Goal: Task Accomplishment & Management: Manage account settings

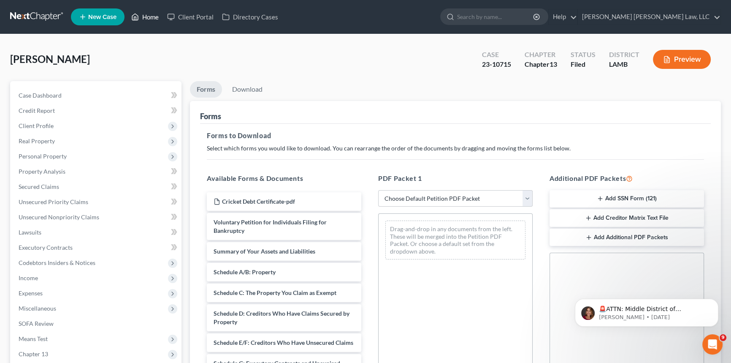
click at [148, 22] on link "Home" at bounding box center [145, 16] width 36 height 15
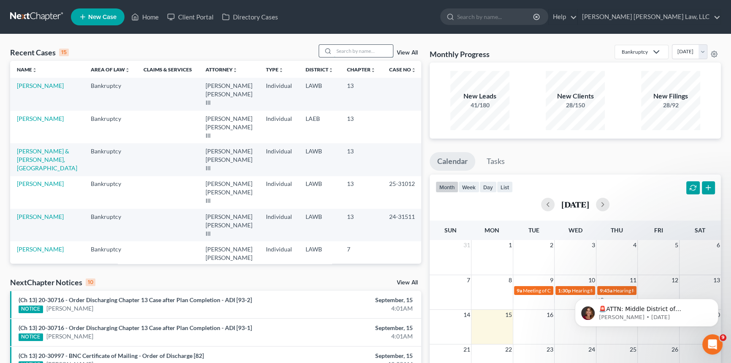
click at [335, 50] on input "search" at bounding box center [363, 51] width 59 height 12
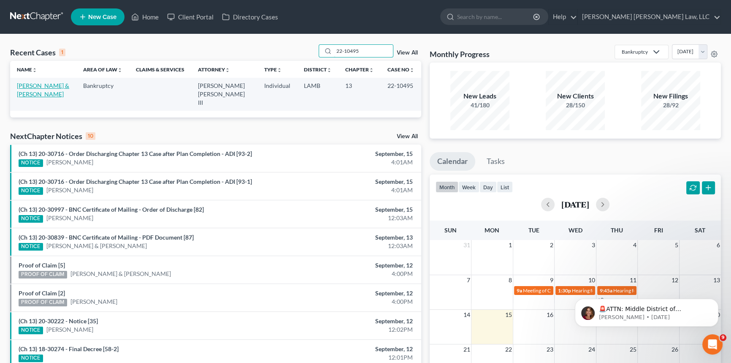
type input "22-10495"
click at [36, 84] on link "[PERSON_NAME] & [PERSON_NAME]" at bounding box center [43, 90] width 52 height 16
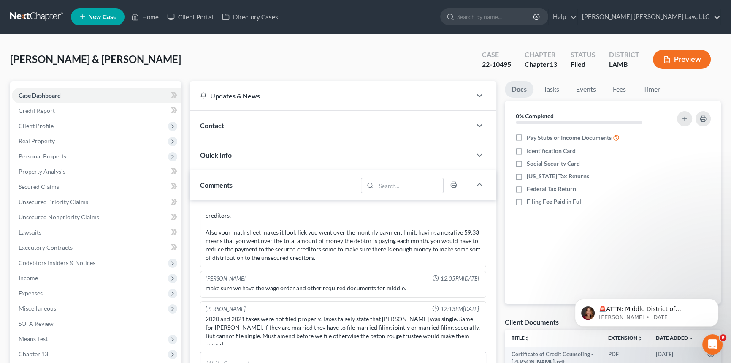
scroll to position [38, 0]
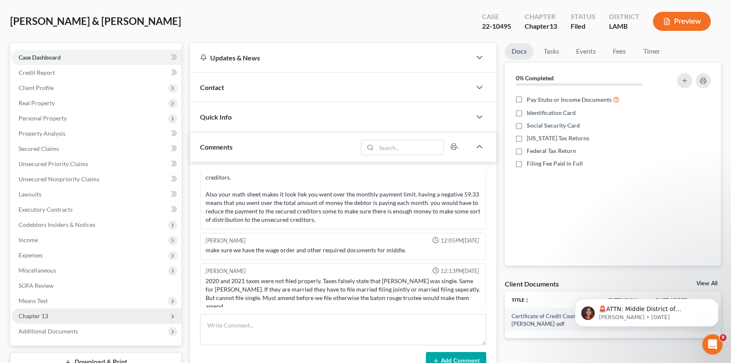
click at [68, 317] on span "Chapter 13" at bounding box center [97, 315] width 170 height 15
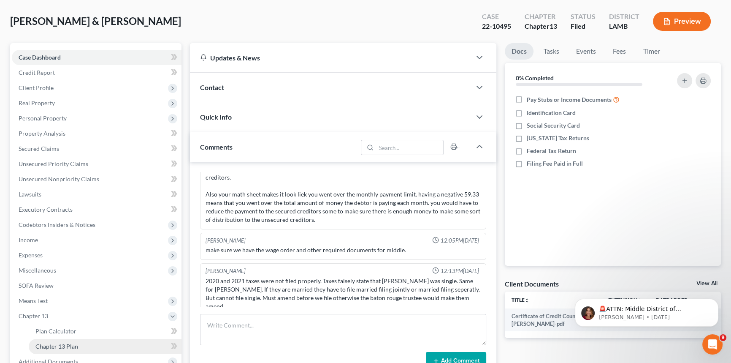
click at [81, 343] on link "Chapter 13 Plan" at bounding box center [105, 345] width 153 height 15
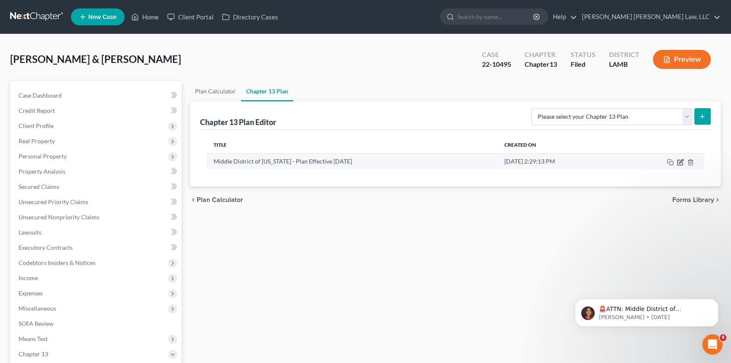
click at [679, 160] on icon "button" at bounding box center [680, 162] width 7 height 7
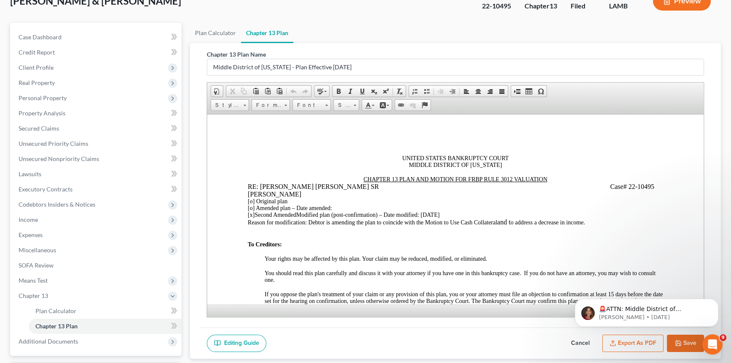
scroll to position [131, 0]
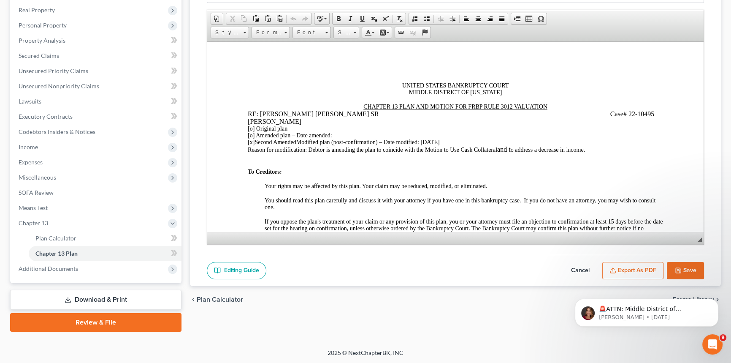
click at [643, 266] on button "Export as PDF" at bounding box center [632, 271] width 61 height 18
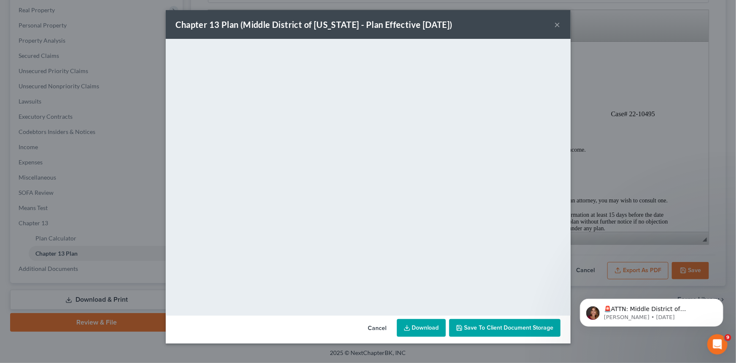
click at [557, 25] on button "×" at bounding box center [558, 24] width 6 height 10
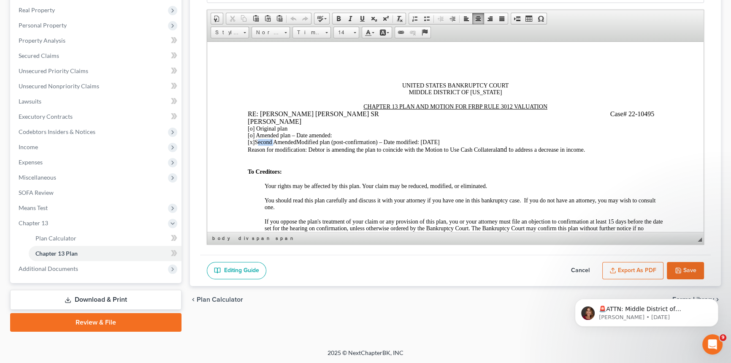
drag, startPoint x: 257, startPoint y: 144, endPoint x: 272, endPoint y: 144, distance: 15.6
click at [272, 144] on span "Second Amended" at bounding box center [274, 141] width 41 height 6
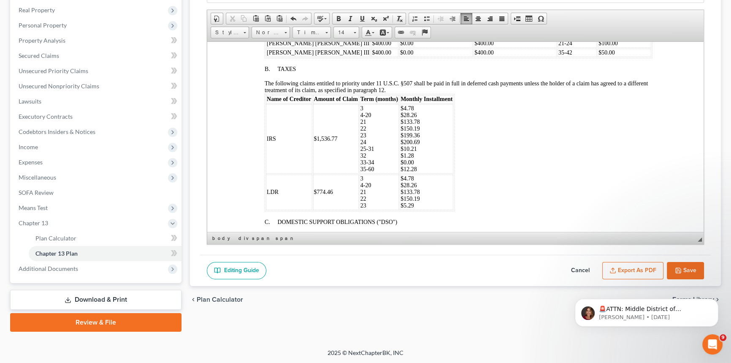
scroll to position [460, 0]
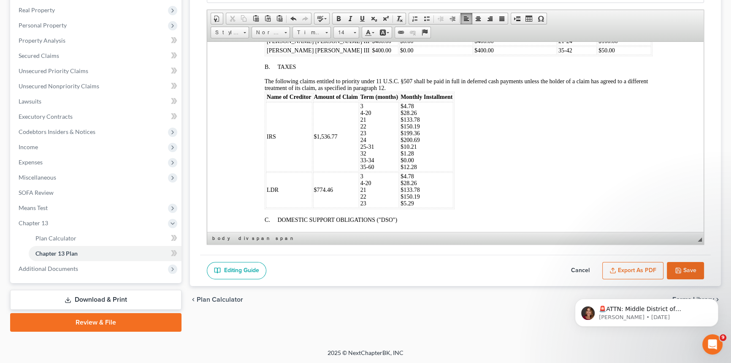
click at [371, 162] on span "3 4-20 21 22 23 24 25-31 32 33-34 35-60" at bounding box center [367, 136] width 14 height 67
click at [420, 162] on p "$4.78 $28.26 $133.78 $150.19 $199.36 $200.69 $10.21 $1.28 $0.00 $12.28" at bounding box center [426, 137] width 52 height 68
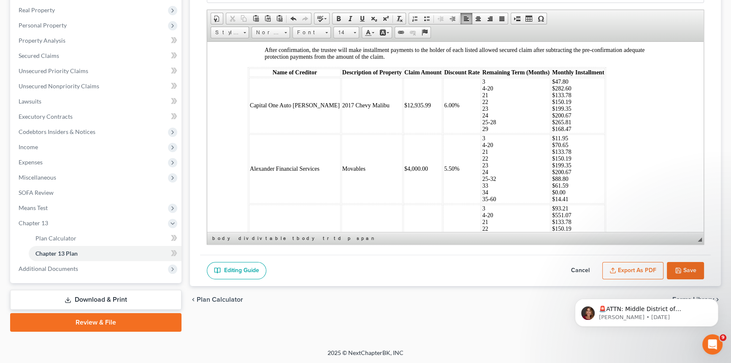
scroll to position [1496, 0]
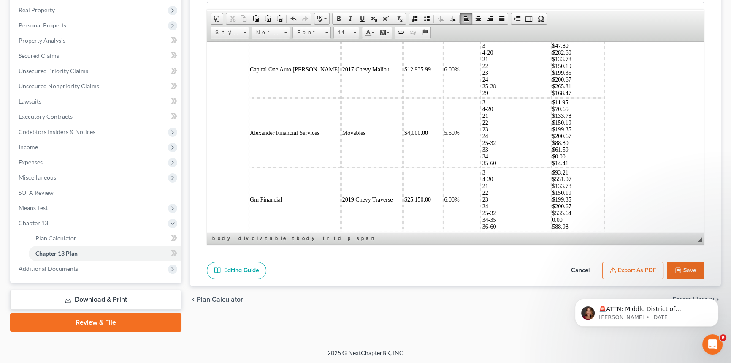
click at [341, 97] on td "2017 Chevy Malibu" at bounding box center [371, 69] width 61 height 56
click at [374, 97] on td "2017 Chevy Malibu" at bounding box center [371, 69] width 61 height 56
drag, startPoint x: 387, startPoint y: 107, endPoint x: 409, endPoint y: 105, distance: 22.9
click at [409, 72] on span "$12,935.99" at bounding box center [417, 69] width 27 height 6
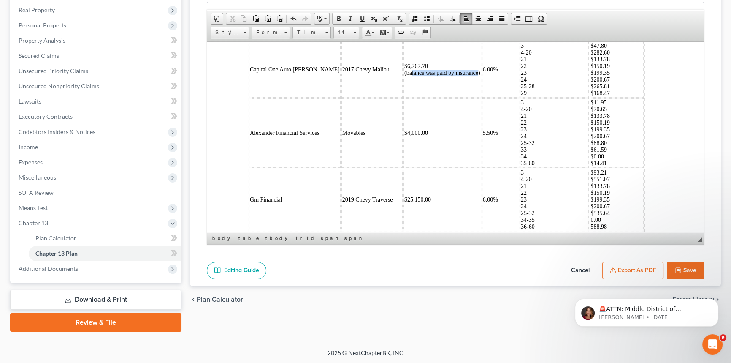
drag, startPoint x: 457, startPoint y: 109, endPoint x: 390, endPoint y: 114, distance: 67.7
click at [403, 97] on td "$6,767.70 (balance was paid by insurance)" at bounding box center [442, 69] width 78 height 56
click at [458, 76] on span "$6,767.70 (balance was paid by insurance)" at bounding box center [442, 68] width 76 height 13
drag, startPoint x: 458, startPoint y: 108, endPoint x: 382, endPoint y: 114, distance: 76.2
click at [403, 97] on td "$6,767.70 (balance was paid by insurance)" at bounding box center [442, 69] width 78 height 56
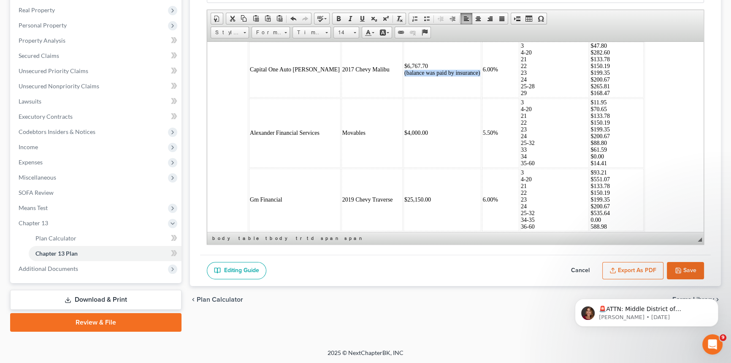
copy span "(balance was paid by insurance)"
click at [254, 97] on td "Capital One Auto [PERSON_NAME]" at bounding box center [295, 69] width 92 height 56
click at [248, 114] on table "Name of Creditor Description of Property Claim Amount Discount Rate Remaining T…" at bounding box center [446, 131] width 397 height 201
click at [314, 97] on td "Capital One Auto [PERSON_NAME]" at bounding box center [295, 69] width 92 height 56
click at [372, 97] on td "2017 Chevy Malibu" at bounding box center [371, 69] width 61 height 56
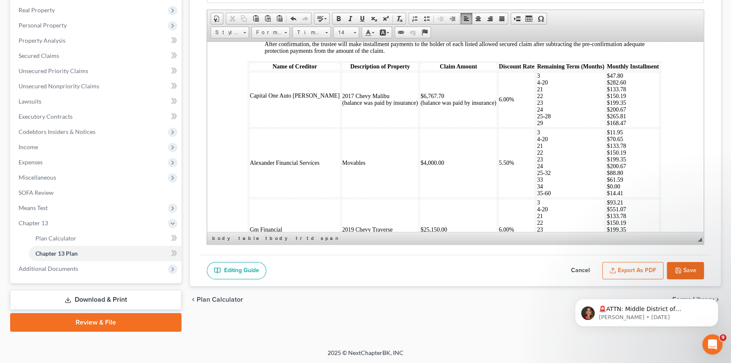
scroll to position [1458, 0]
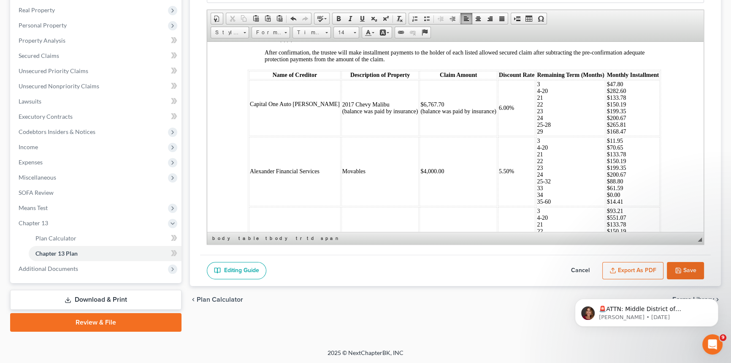
click at [432, 114] on span "$6,767.70 (balance was paid by insurance)" at bounding box center [458, 107] width 76 height 13
click at [430, 114] on span "$6,767.70 (balance was paid by insurance)" at bounding box center [458, 107] width 76 height 13
click at [428, 114] on span "$6,767.70 (balance was paid by insurance)" at bounding box center [458, 107] width 76 height 13
click at [427, 114] on span "$6,767.70 (balance was paid by insurance)" at bounding box center [458, 107] width 76 height 13
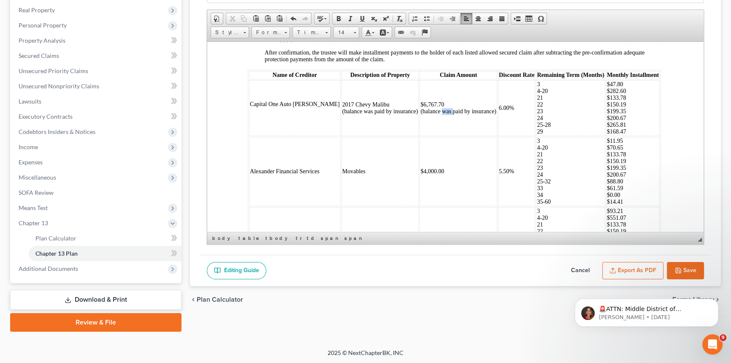
click at [427, 114] on span "$6,767.70 (balance was paid by insurance)" at bounding box center [458, 107] width 76 height 13
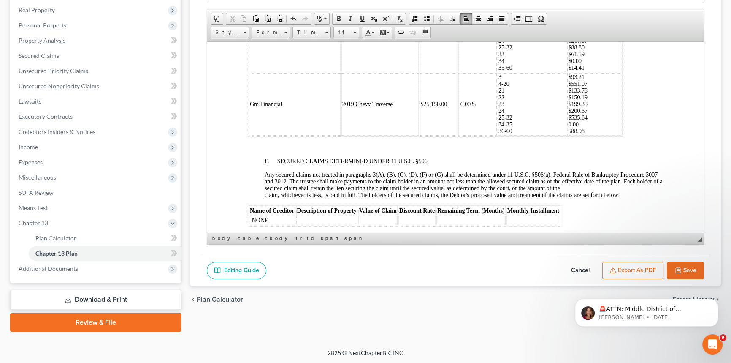
scroll to position [1573, 0]
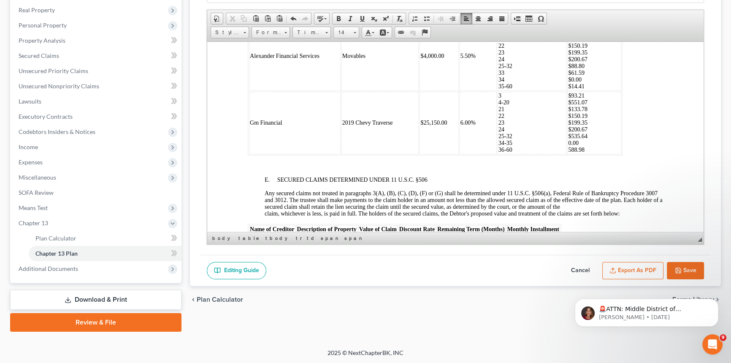
click at [498, 89] on p "3 4-20 21 22 23 24 25-32 33 34 35-60" at bounding box center [531, 56] width 67 height 68
click at [568, 89] on span "$133.78 $150.19 $199.35 $200.67 $88.80 $61.59 $0.00 $14.41" at bounding box center [577, 62] width 19 height 54
drag, startPoint x: 564, startPoint y: 110, endPoint x: 549, endPoint y: 108, distance: 15.2
click at [568, 89] on p "$11.95 $70.65 $133.78 $150.19 $199.35 $200.67 $88.80 $61.59 $0.00 $14.41" at bounding box center [594, 56] width 52 height 68
drag, startPoint x: 549, startPoint y: 117, endPoint x: 559, endPoint y: 117, distance: 9.7
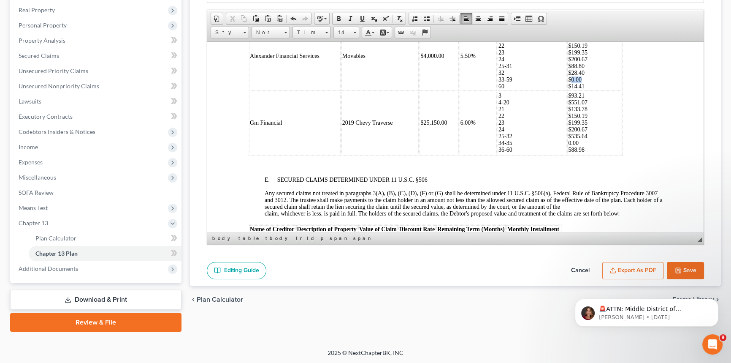
click at [568, 89] on span "$133.78 $150.19 $199.35 $200.67 $88.80 $28.40 $0.00 $14.41" at bounding box center [577, 62] width 19 height 54
drag, startPoint x: 550, startPoint y: 123, endPoint x: 562, endPoint y: 124, distance: 12.3
click at [568, 89] on span "$133.78 $150.19 $199.35 $200.67 $88.80 $28.40 $73.41 $14.41" at bounding box center [577, 62] width 19 height 54
drag, startPoint x: 491, startPoint y: 181, endPoint x: 480, endPoint y: 181, distance: 11.0
click at [498, 153] on p "3 4-20 21 22 23 [PHONE_NUMBER] 36-60" at bounding box center [531, 122] width 67 height 61
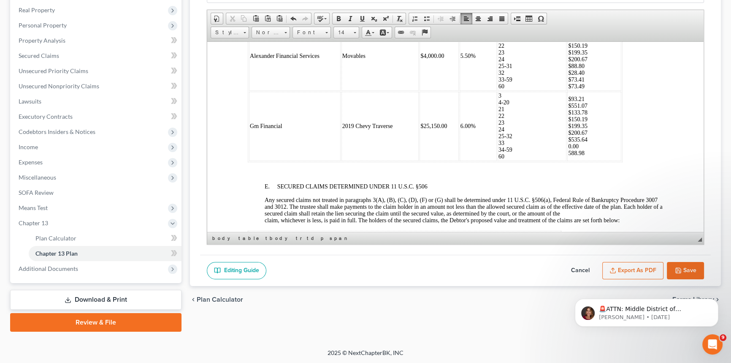
click at [568, 156] on p "$93.21 $551.07 $133.78 $150.19 $199.35 $200.67 $535.64 0.00 588.98" at bounding box center [594, 125] width 52 height 61
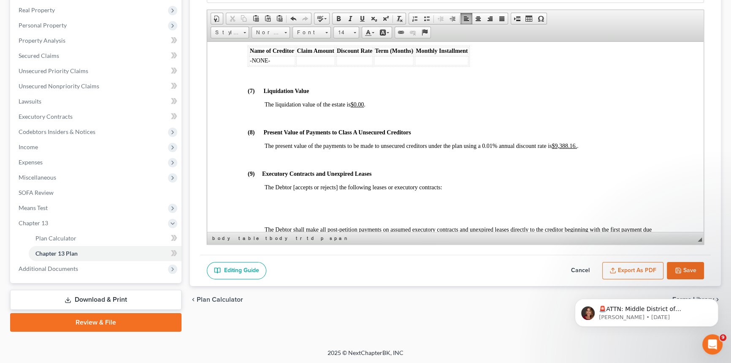
scroll to position [2302, 0]
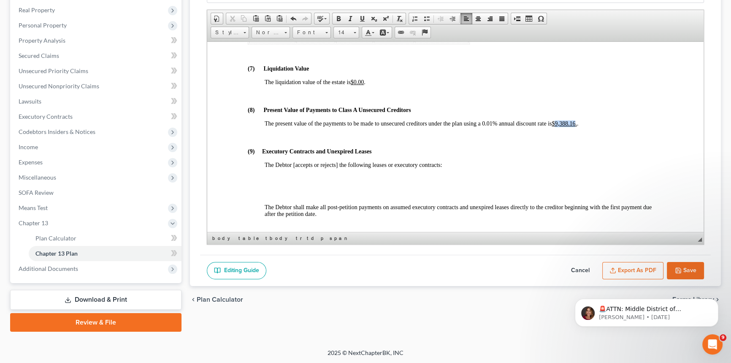
drag, startPoint x: 557, startPoint y: 173, endPoint x: 577, endPoint y: 173, distance: 19.8
click at [577, 126] on u "$9,388.16." at bounding box center [564, 123] width 25 height 6
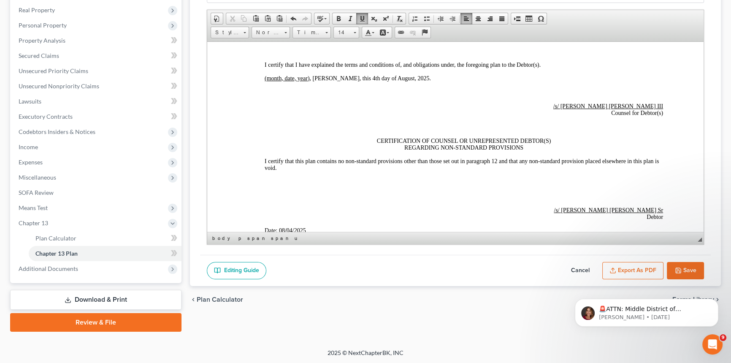
scroll to position [2647, 0]
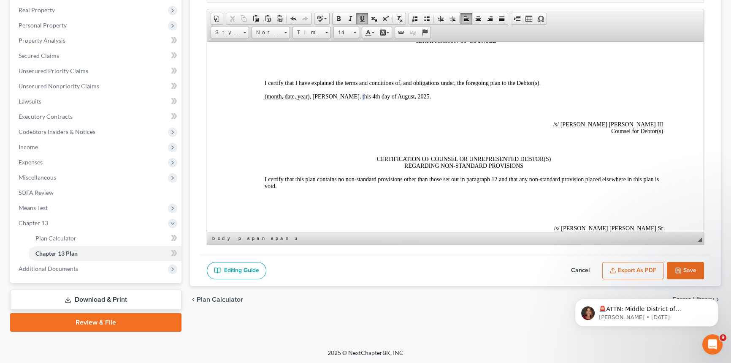
click at [349, 99] on span "(month, date, year) , [GEOGRAPHIC_DATA], this 4th day of August, 20 25 ." at bounding box center [348, 96] width 166 height 6
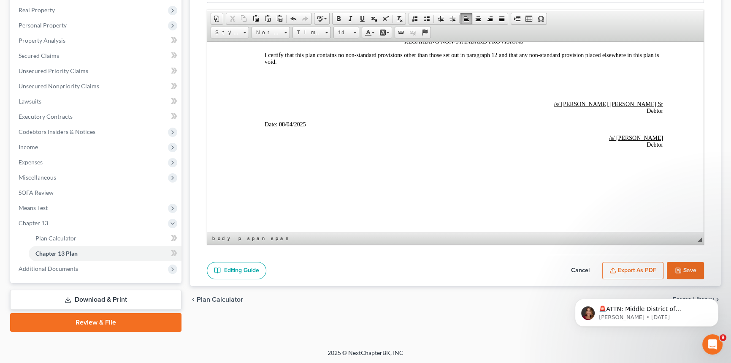
scroll to position [2832, 0]
click at [285, 123] on span "/04/2025" at bounding box center [295, 124] width 21 height 6
click at [642, 270] on button "Export as PDF" at bounding box center [632, 271] width 61 height 18
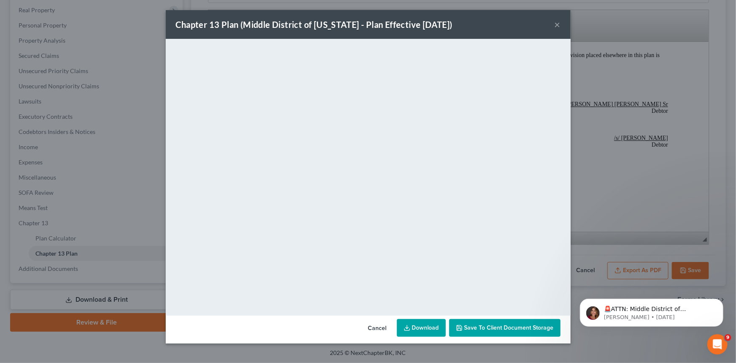
click at [557, 24] on button "×" at bounding box center [558, 24] width 6 height 10
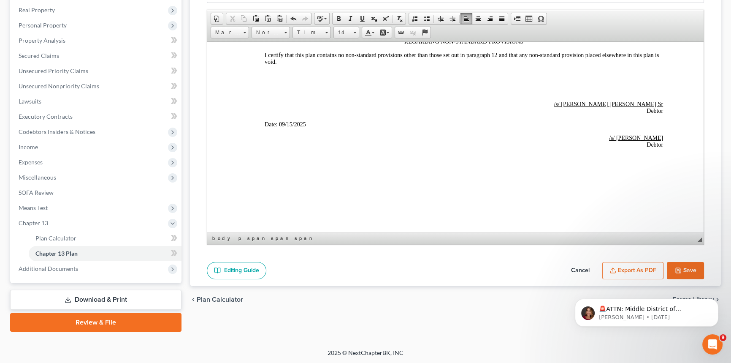
click at [689, 274] on button "Save" at bounding box center [685, 271] width 37 height 18
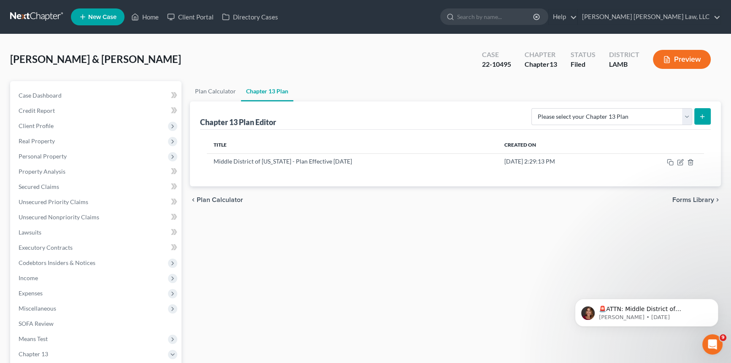
scroll to position [0, 0]
click at [680, 163] on icon "button" at bounding box center [680, 162] width 7 height 7
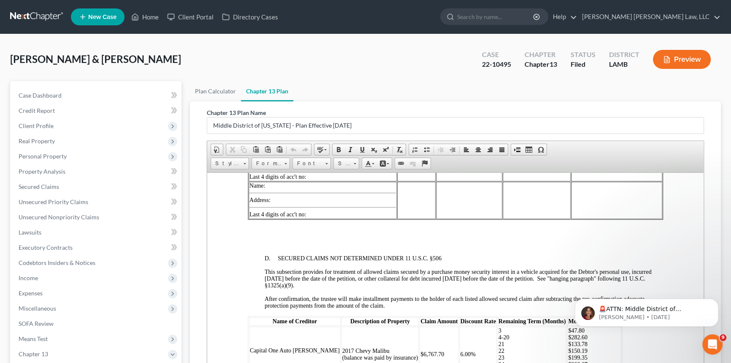
scroll to position [1534, 0]
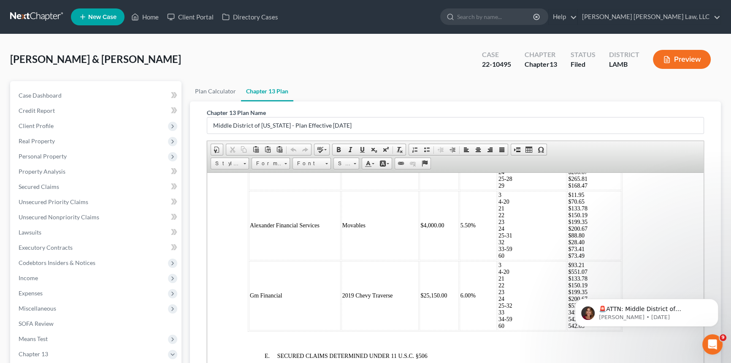
click at [366, 168] on span "(balance was paid by insurance)" at bounding box center [380, 165] width 76 height 6
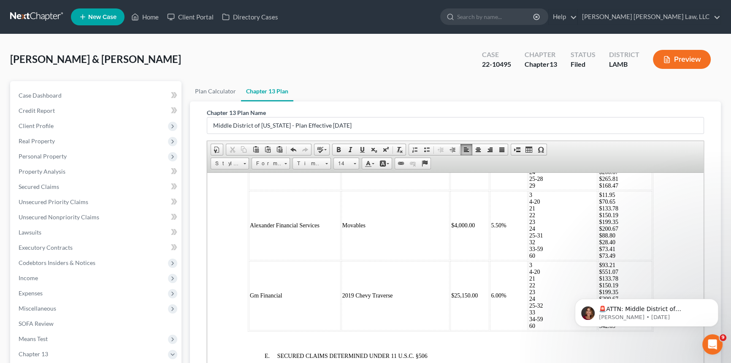
click at [427, 168] on span "(balance was paid off by insurance proceeds)" at bounding box center [395, 165] width 106 height 6
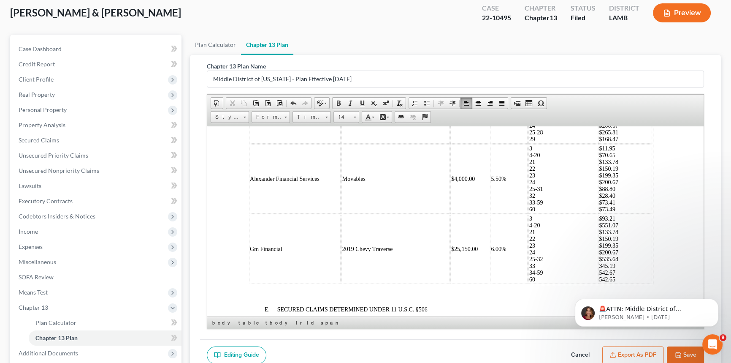
scroll to position [131, 0]
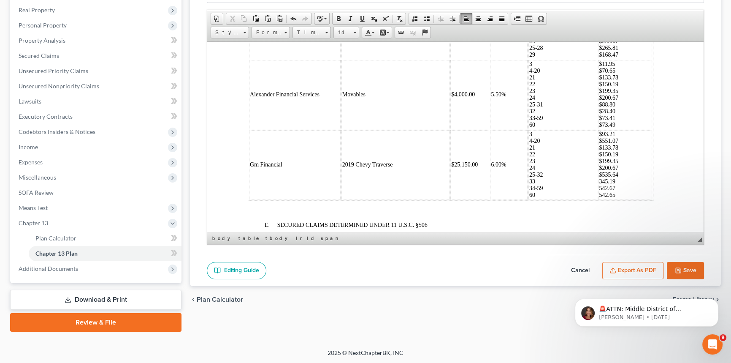
click at [632, 271] on button "Export as PDF" at bounding box center [632, 271] width 61 height 18
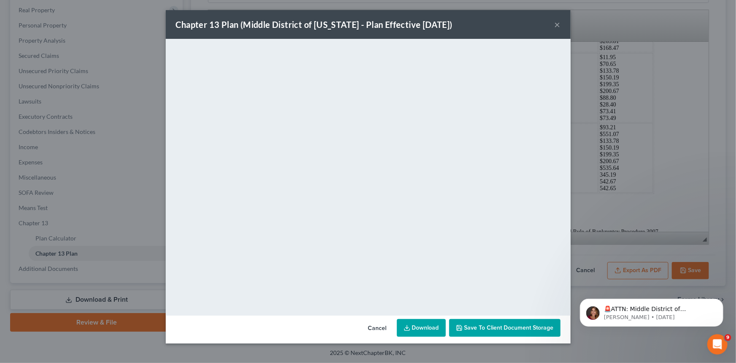
click at [557, 23] on button "×" at bounding box center [558, 24] width 6 height 10
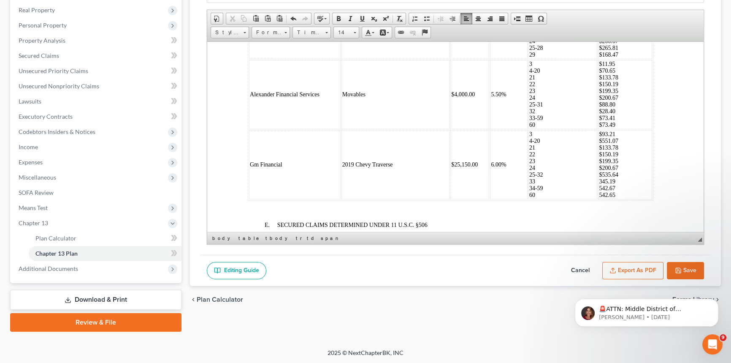
click at [688, 267] on button "Save" at bounding box center [685, 271] width 37 height 18
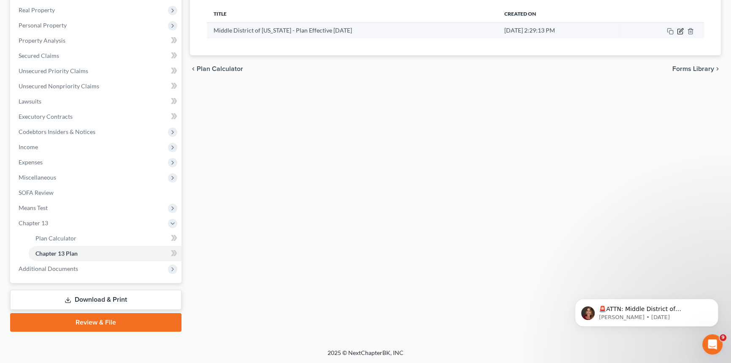
click at [679, 31] on icon "button" at bounding box center [680, 31] width 7 height 7
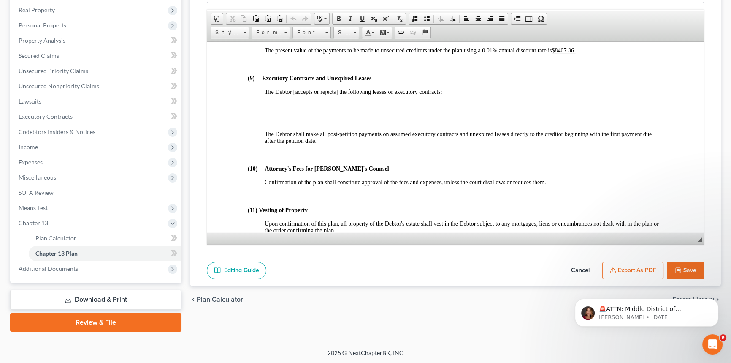
scroll to position [2378, 0]
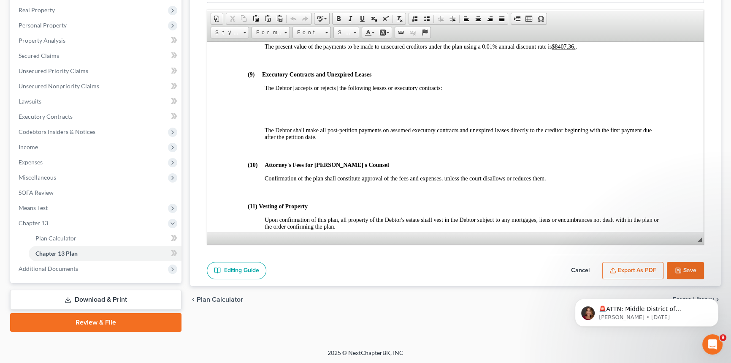
click at [560, 49] on u "$8407.36." at bounding box center [564, 46] width 24 height 6
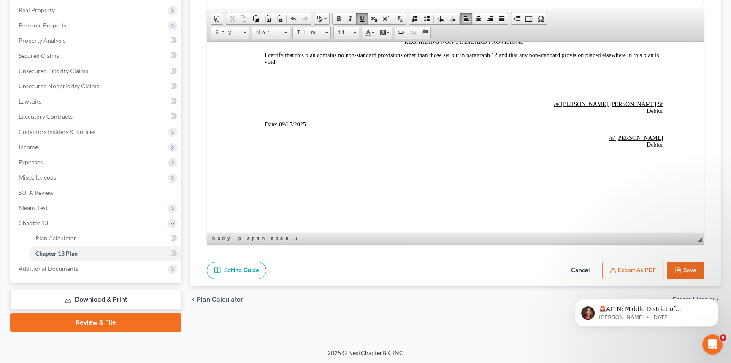
scroll to position [2832, 0]
click at [638, 270] on button "Export as PDF" at bounding box center [632, 271] width 61 height 18
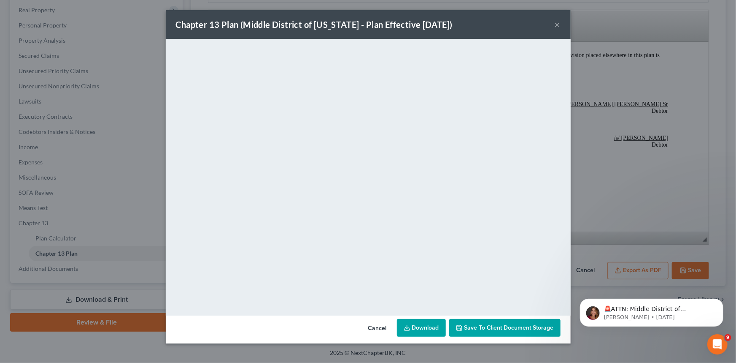
click at [555, 24] on button "×" at bounding box center [558, 24] width 6 height 10
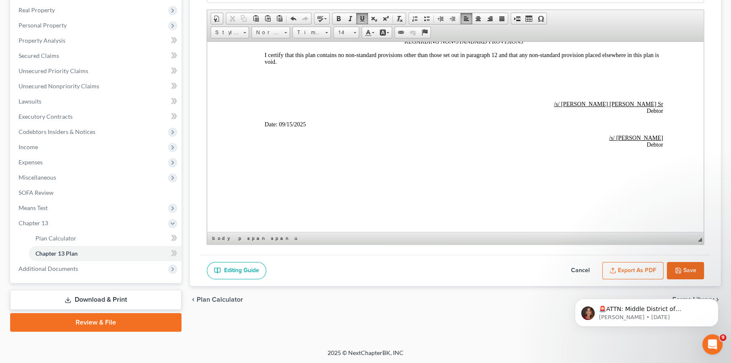
click at [687, 270] on div "🚨ATTN: Middle District of [US_STATE] The court has added a new Credit Counselin…" at bounding box center [646, 274] width 155 height 106
click at [681, 270] on div "🚨ATTN: Middle District of [US_STATE] The court has added a new Credit Counselin…" at bounding box center [646, 274] width 155 height 106
click at [691, 266] on button "Save" at bounding box center [685, 271] width 37 height 18
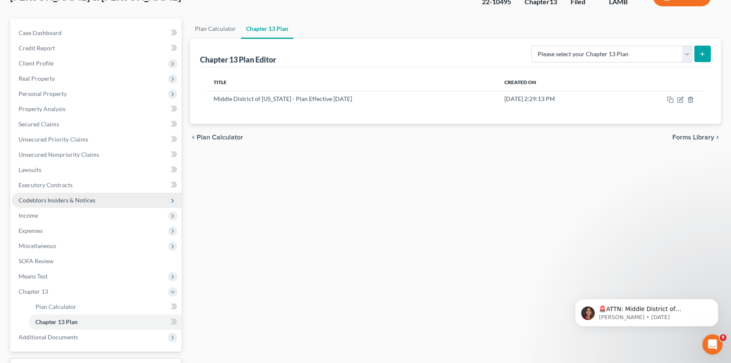
scroll to position [0, 0]
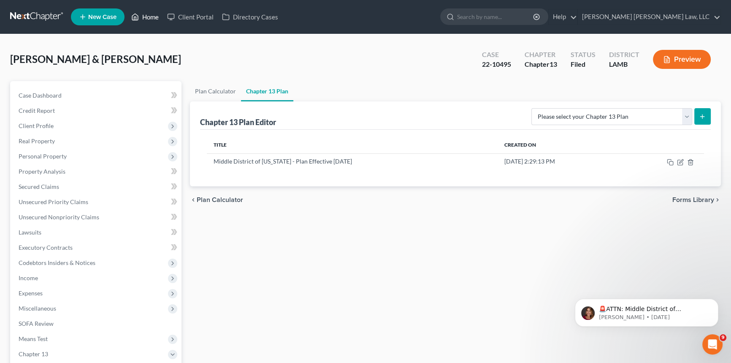
click at [151, 16] on link "Home" at bounding box center [145, 16] width 36 height 15
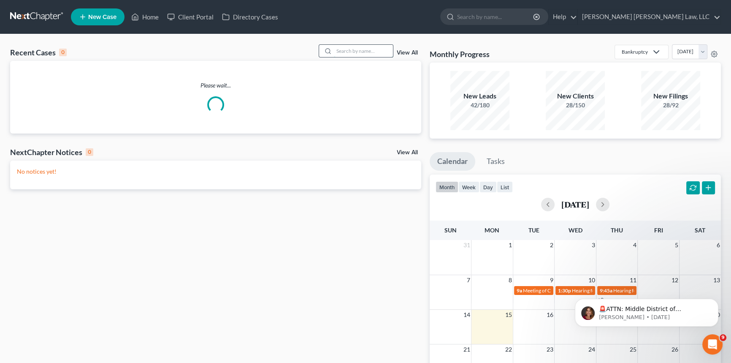
click at [352, 50] on input "search" at bounding box center [363, 51] width 59 height 12
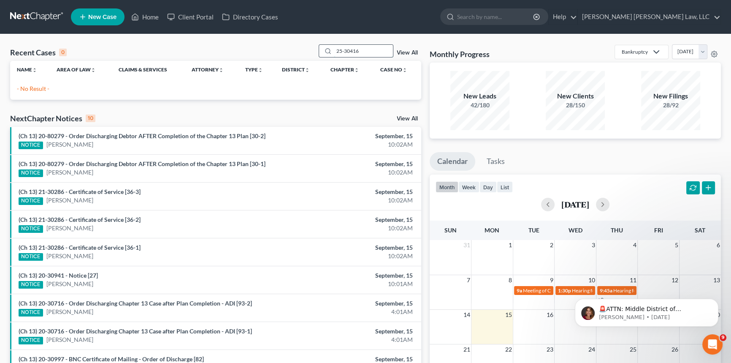
type input "25-30416"
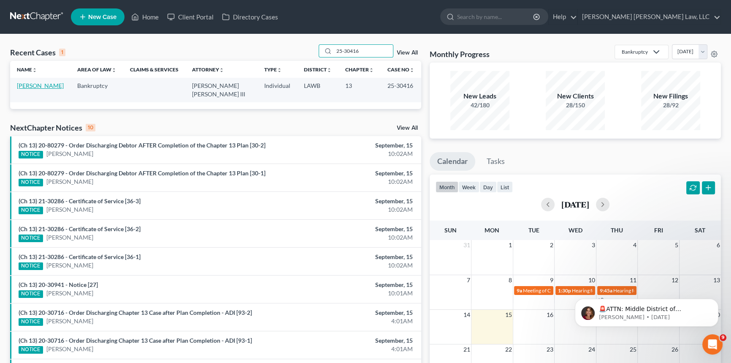
click at [43, 83] on link "[PERSON_NAME]" at bounding box center [40, 85] width 47 height 7
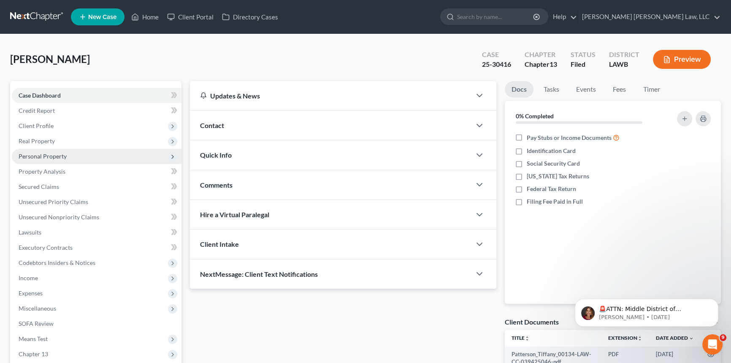
click at [68, 153] on span "Personal Property" at bounding box center [97, 156] width 170 height 15
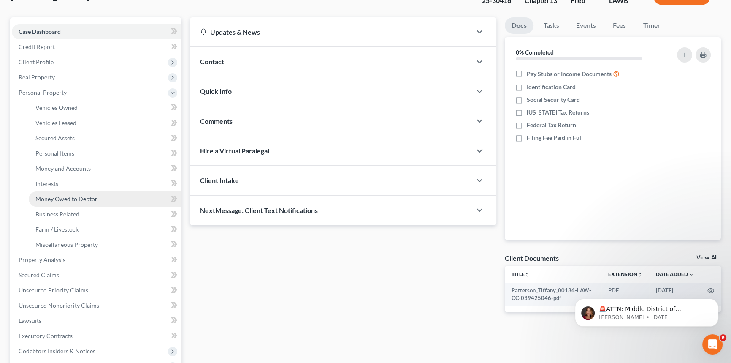
scroll to position [115, 0]
